Goal: Communication & Community: Share content

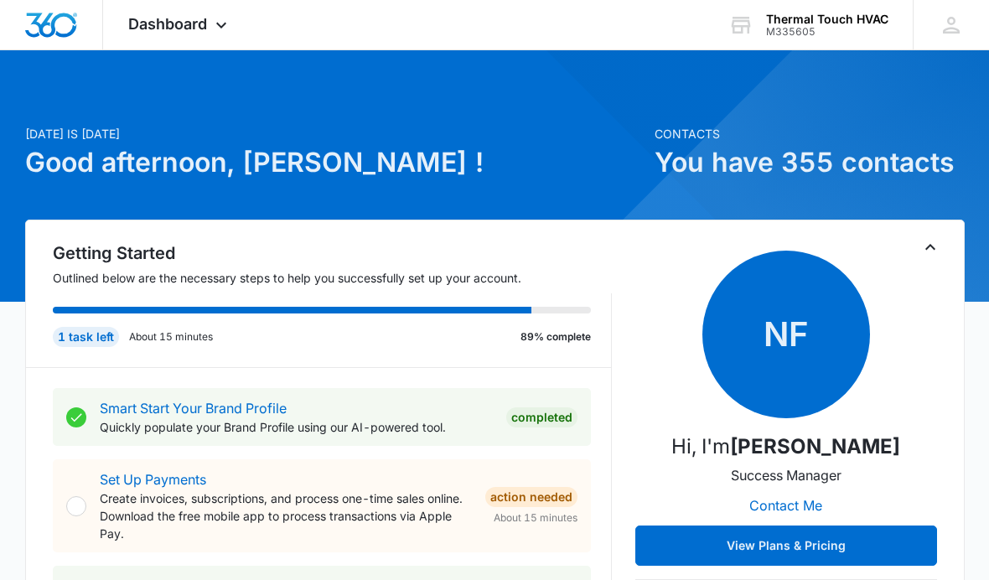
click at [210, 44] on div "Dashboard Apps Reputation Websites Forms CRM Email Social Content Ads Intellige…" at bounding box center [179, 24] width 153 height 49
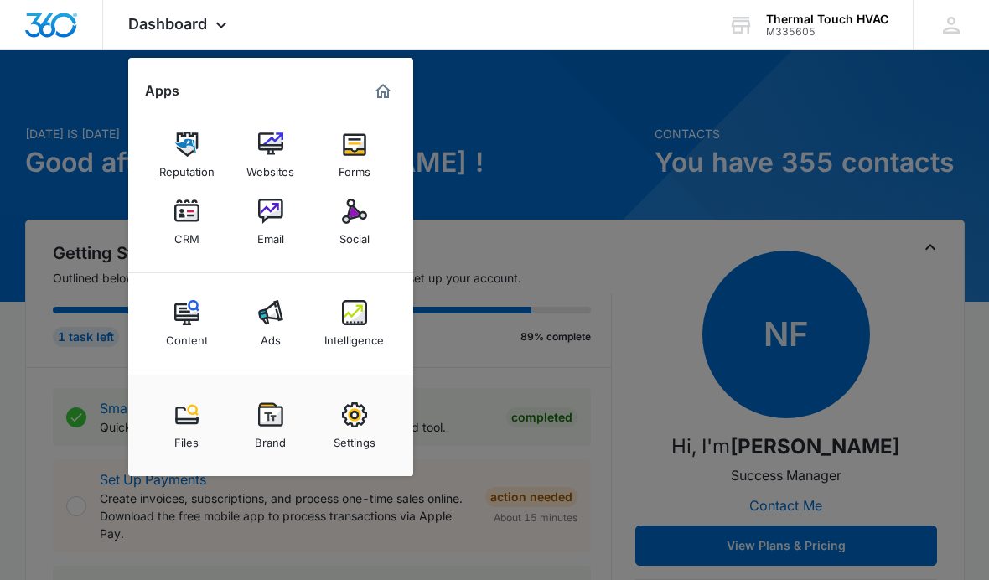
click at [365, 216] on img at bounding box center [354, 211] width 25 height 25
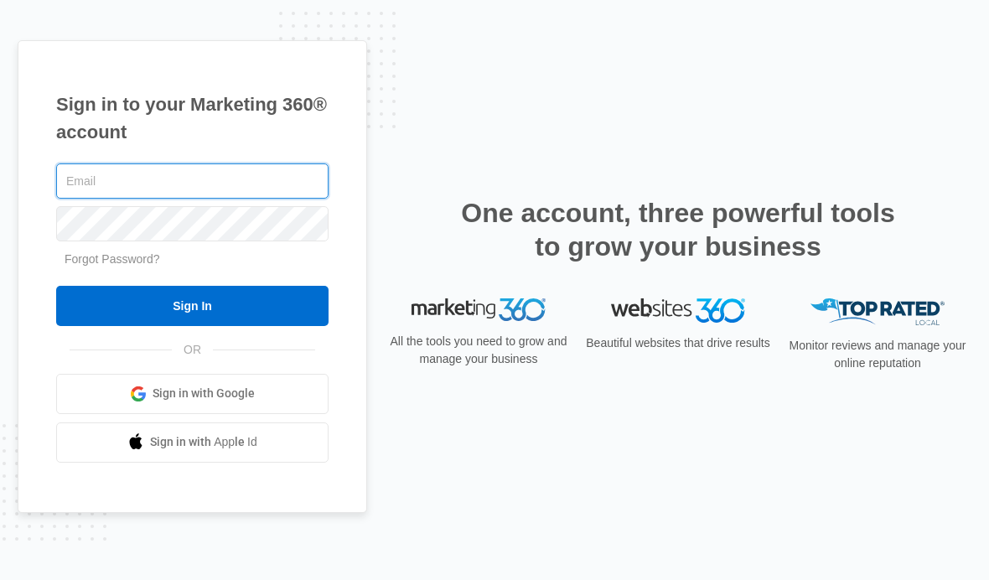
type input "cperry@thermaltouch.com"
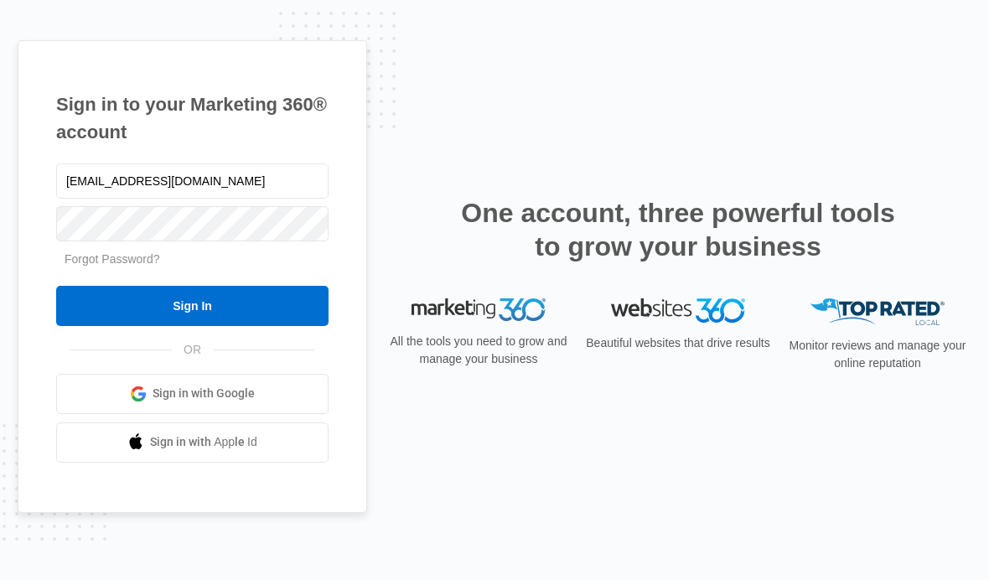
click at [98, 326] on input "Sign In" at bounding box center [192, 306] width 272 height 40
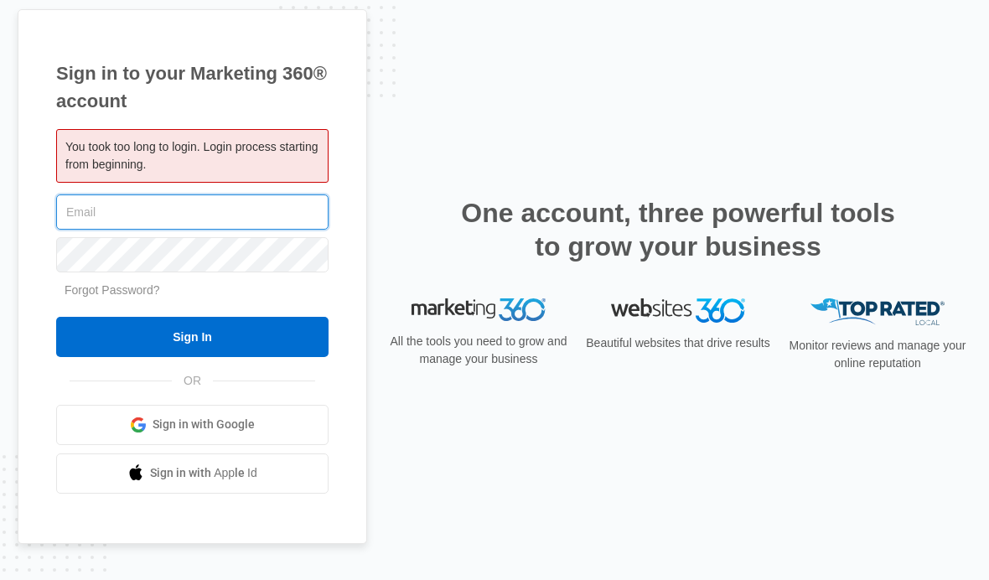
type input "[EMAIL_ADDRESS][DOMAIN_NAME]"
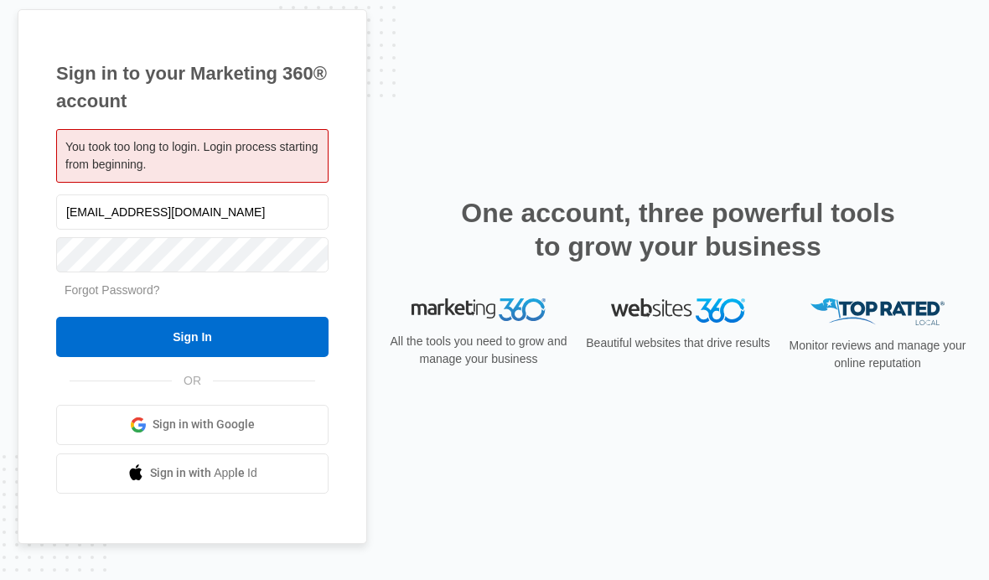
click at [119, 357] on input "Sign In" at bounding box center [192, 337] width 272 height 40
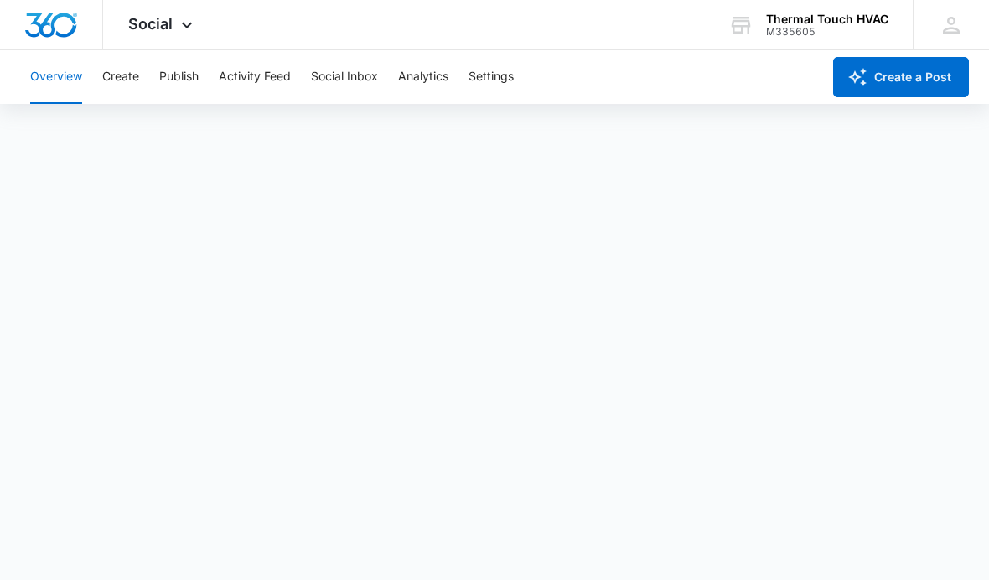
click at [166, 23] on span "Social" at bounding box center [150, 24] width 44 height 18
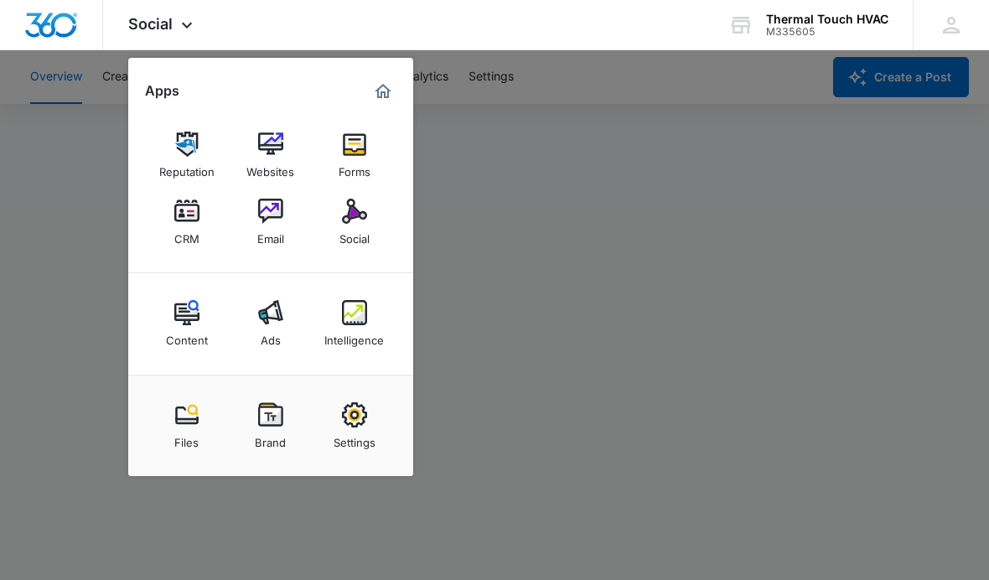
click at [346, 250] on link "Social" at bounding box center [355, 222] width 64 height 64
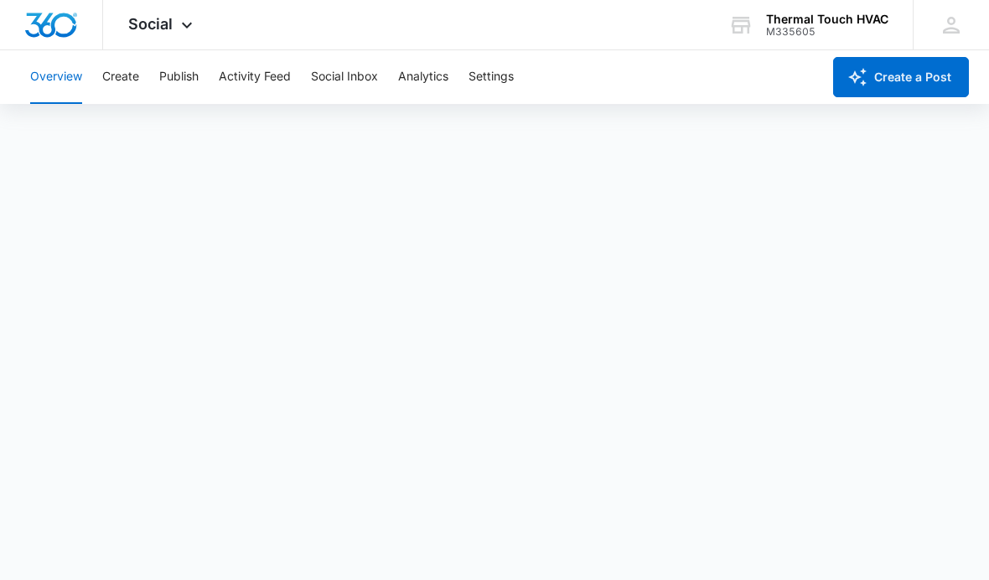
click at [934, 81] on button "Create a Post" at bounding box center [901, 77] width 136 height 40
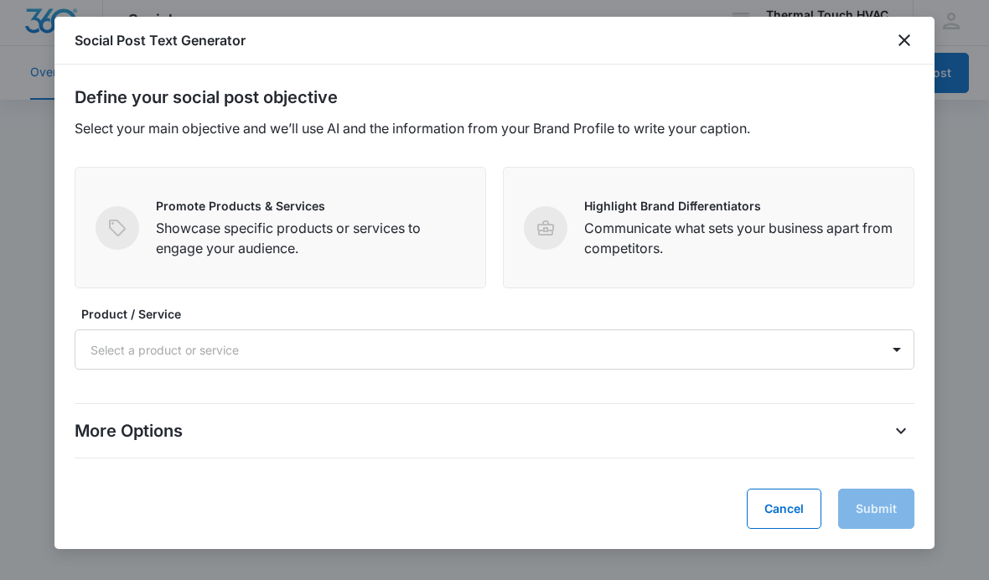
scroll to position [74, 0]
click at [788, 512] on button "Cancel" at bounding box center [784, 509] width 75 height 40
